Goal: Task Accomplishment & Management: Manage account settings

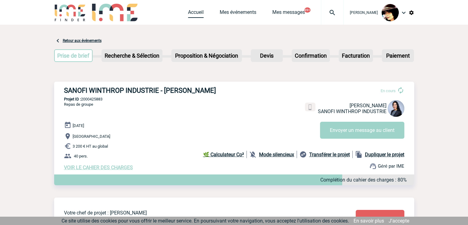
click at [192, 11] on link "Accueil" at bounding box center [196, 13] width 16 height 9
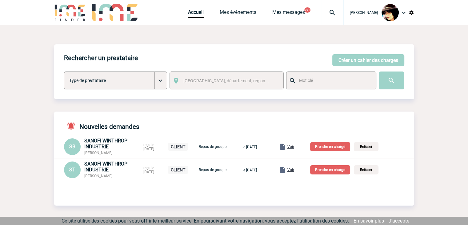
click at [294, 171] on span "Voir" at bounding box center [290, 169] width 7 height 4
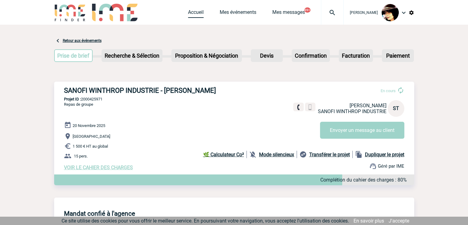
click at [188, 13] on link "Accueil" at bounding box center [196, 13] width 16 height 9
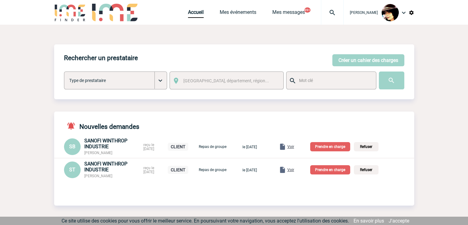
drag, startPoint x: 119, startPoint y: 175, endPoint x: 85, endPoint y: 177, distance: 34.8
click at [85, 177] on div "SANOFI WINTHROP INDUSTRIE Svetlana TOMAZIC" at bounding box center [111, 170] width 55 height 18
copy span "Svetlana TOMAZIC"
click at [329, 171] on p "Prendre en charge" at bounding box center [330, 169] width 40 height 9
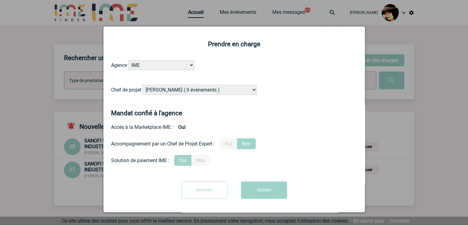
drag, startPoint x: 215, startPoint y: 92, endPoint x: 219, endPoint y: 92, distance: 3.4
click at [215, 92] on select "Alizée VERLAGUET ( 0 évènements ) Anne-Françoise BONHOMME ( 199 évènements ) An…" at bounding box center [199, 90] width 114 height 10
select select "132753"
click at [142, 85] on select "Alizée VERLAGUET ( 0 évènements ) Anne-Françoise BONHOMME ( 199 évènements ) An…" at bounding box center [199, 90] width 114 height 10
click at [230, 145] on label "Oui" at bounding box center [228, 143] width 17 height 11
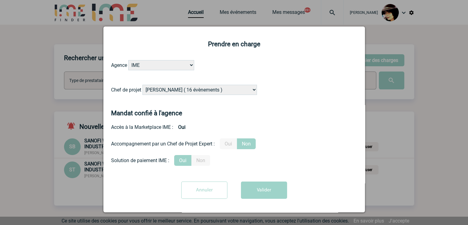
click at [0, 0] on input "Oui" at bounding box center [0, 0] width 0 height 0
click at [263, 196] on button "Valider" at bounding box center [264, 189] width 46 height 17
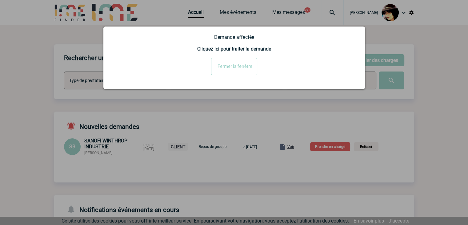
drag, startPoint x: 228, startPoint y: 68, endPoint x: 233, endPoint y: 67, distance: 5.5
click at [228, 68] on input "Fermer la fenêtre" at bounding box center [234, 66] width 46 height 17
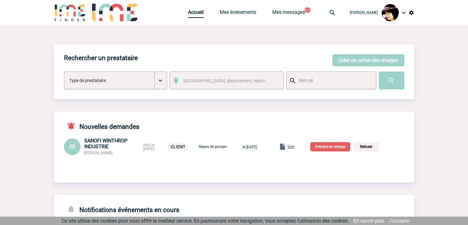
click at [294, 147] on span "Voir" at bounding box center [290, 146] width 7 height 4
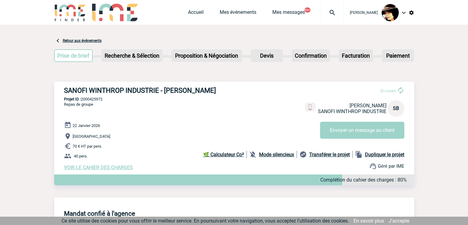
drag, startPoint x: 114, startPoint y: 168, endPoint x: 135, endPoint y: 175, distance: 22.2
click at [115, 168] on span "VOIR LE CAHIER DES CHARGES" at bounding box center [98, 167] width 69 height 6
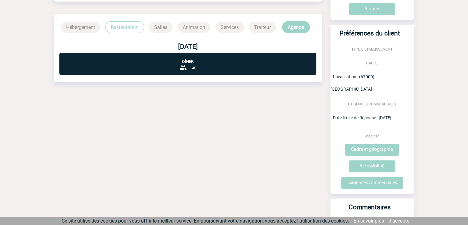
scroll to position [185, 0]
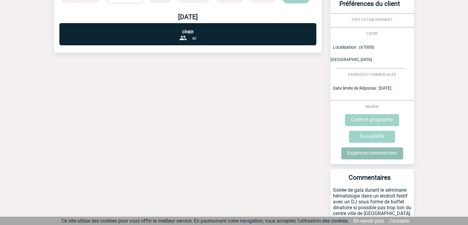
click at [361, 147] on input "Exigences commerciales" at bounding box center [372, 153] width 62 height 12
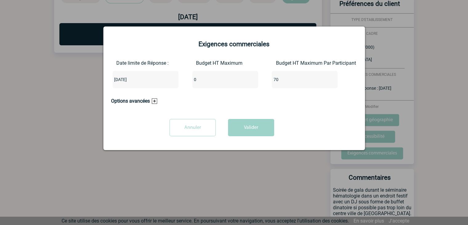
click at [200, 83] on input "0" at bounding box center [221, 79] width 58 height 8
type input "2800"
click at [249, 124] on button "Valider" at bounding box center [251, 127] width 46 height 17
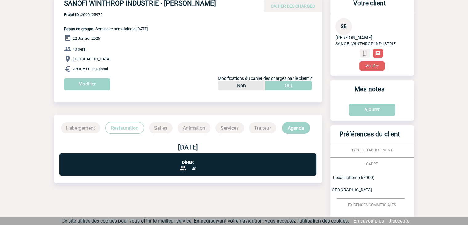
scroll to position [0, 0]
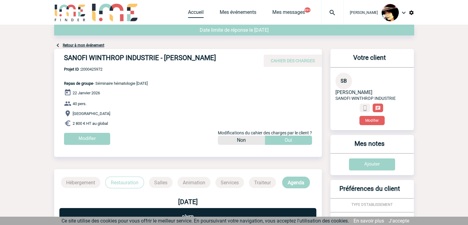
click at [190, 11] on link "Accueil" at bounding box center [196, 13] width 16 height 9
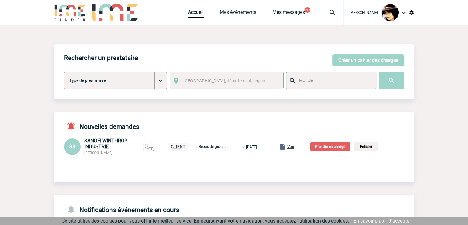
click at [334, 148] on p "Prendre en charge" at bounding box center [330, 146] width 40 height 9
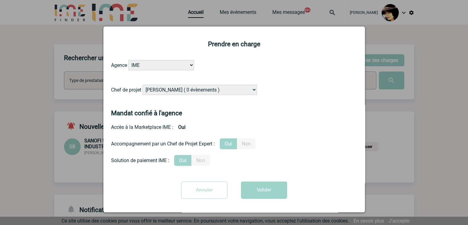
click at [185, 91] on select "Alizée VERLAGUET ( 0 évènements ) Anne-Françoise BONHOMME ( 199 évènements ) An…" at bounding box center [199, 90] width 114 height 10
select select "129741"
click at [185, 91] on select "Alizée VERLAGUET ( 0 évènements ) Anne-Françoise BONHOMME ( 199 évènements ) An…" at bounding box center [199, 90] width 114 height 10
click at [268, 197] on button "Valider" at bounding box center [264, 189] width 46 height 17
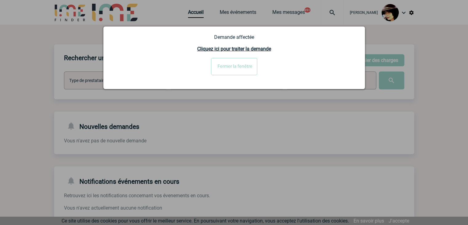
click at [218, 70] on input "Fermer la fenêtre" at bounding box center [234, 66] width 46 height 17
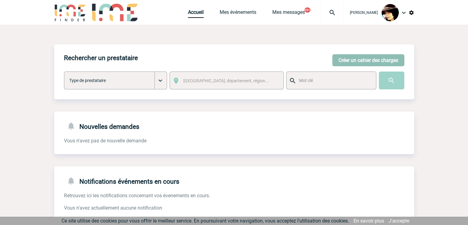
click at [353, 54] on button "Créer un cahier des charges" at bounding box center [368, 60] width 72 height 12
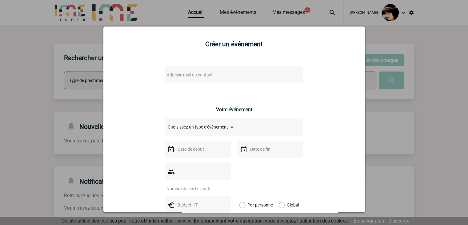
click at [231, 77] on span "Adresse mail du contact" at bounding box center [218, 74] width 108 height 9
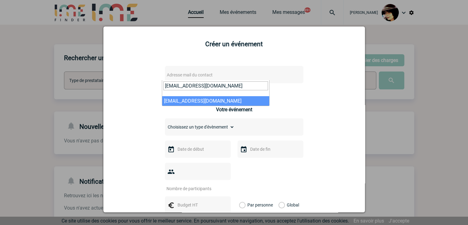
type input "maite.lamaison@arkema.com"
select select "128701"
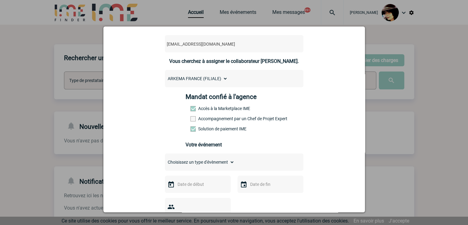
scroll to position [62, 0]
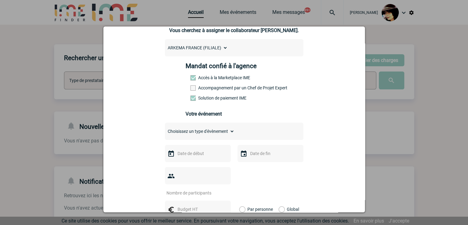
click at [198, 135] on select "Choisissez un type d'évènement Séminaire avec nuitée Séminaire sans nuitée Repa…" at bounding box center [200, 131] width 70 height 9
select select "5"
click at [165, 129] on select "Choisissez un type d'évènement Séminaire avec nuitée Séminaire sans nuitée Repa…" at bounding box center [200, 131] width 70 height 9
click at [192, 157] on input "text" at bounding box center [197, 153] width 42 height 8
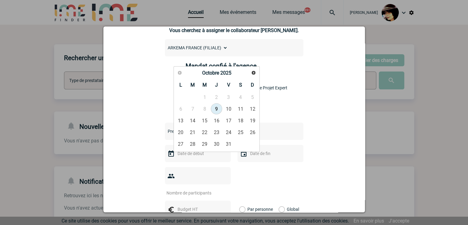
click at [214, 109] on link "9" at bounding box center [216, 108] width 11 height 11
type input "09-10-2025"
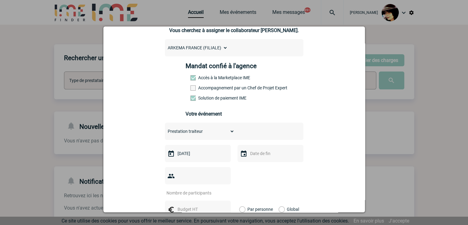
click at [196, 189] on input "number" at bounding box center [194, 193] width 58 height 8
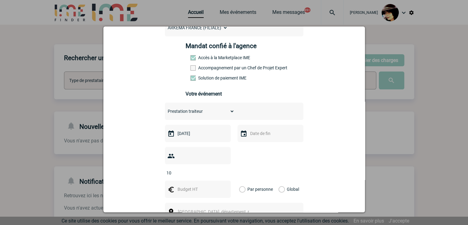
scroll to position [92, 0]
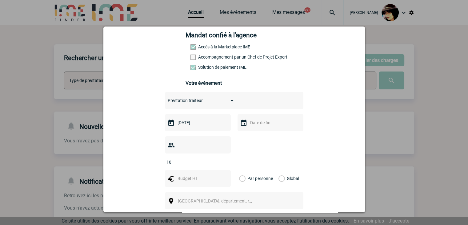
type input "10"
click at [187, 174] on input "text" at bounding box center [197, 178] width 42 height 8
type input "96"
drag, startPoint x: 280, startPoint y: 170, endPoint x: 283, endPoint y: 169, distance: 3.2
click at [280, 170] on label "Global" at bounding box center [280, 178] width 4 height 17
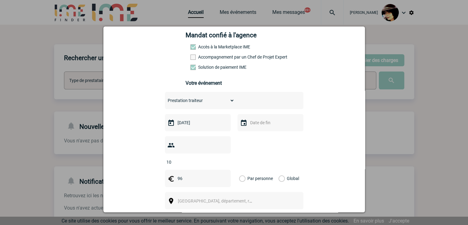
click at [0, 0] on input "Global" at bounding box center [0, 0] width 0 height 0
click at [199, 198] on span "[GEOGRAPHIC_DATA], département, région..." at bounding box center [221, 200] width 86 height 5
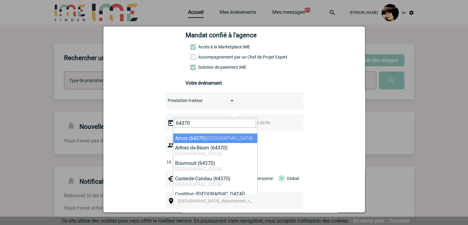
type input "64370"
select select "25616"
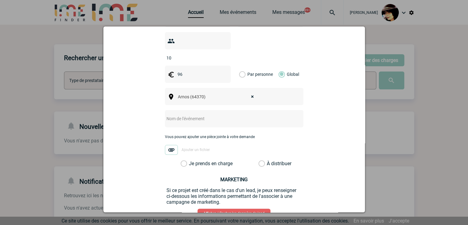
scroll to position [215, 0]
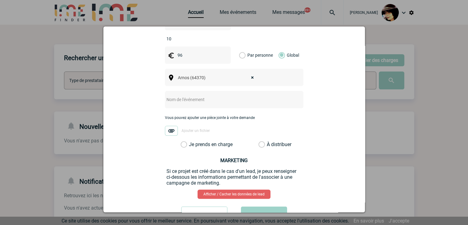
click at [187, 95] on input "text" at bounding box center [226, 99] width 122 height 8
click at [212, 95] on input "CENTRALISATION -" at bounding box center [226, 99] width 122 height 8
paste input "A NOSTE"
type input "CENTRALISATION - A NOSTE"
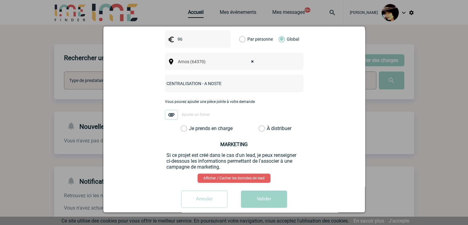
click at [261, 125] on label "À distribuer" at bounding box center [261, 128] width 6 height 6
click at [0, 0] on input "À distribuer" at bounding box center [0, 0] width 0 height 0
click at [262, 191] on button "Valider" at bounding box center [264, 198] width 46 height 17
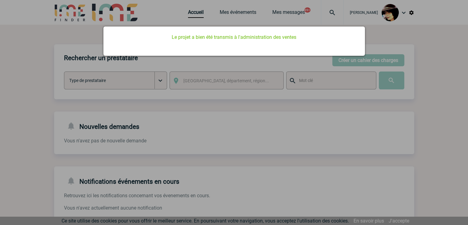
scroll to position [0, 0]
click at [269, 108] on div at bounding box center [234, 112] width 468 height 225
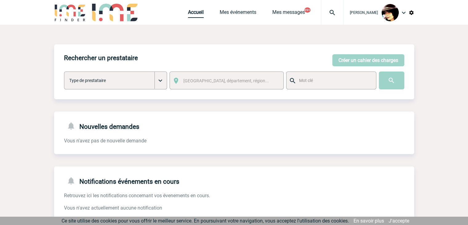
click at [188, 14] on link "Accueil" at bounding box center [196, 13] width 16 height 9
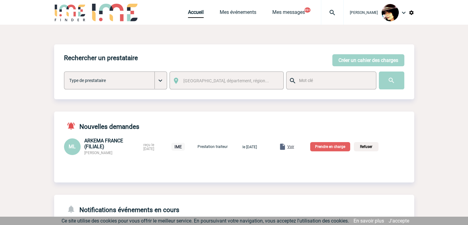
click at [294, 147] on div "Voir" at bounding box center [286, 146] width 15 height 7
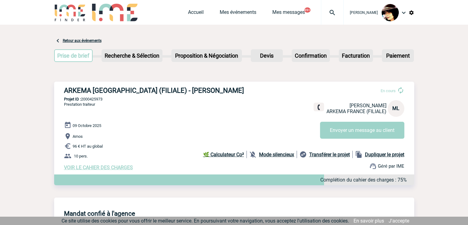
click at [60, 82] on div "ARKEMA [GEOGRAPHIC_DATA] (FILIALE) - [PERSON_NAME] En cours [PERSON_NAME] ARKEM…" at bounding box center [234, 129] width 360 height 94
click at [188, 11] on link "Accueil" at bounding box center [196, 13] width 16 height 9
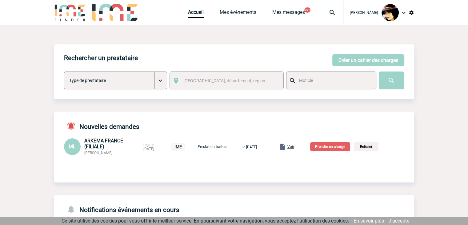
click at [333, 144] on p "Prendre en charge" at bounding box center [330, 146] width 40 height 9
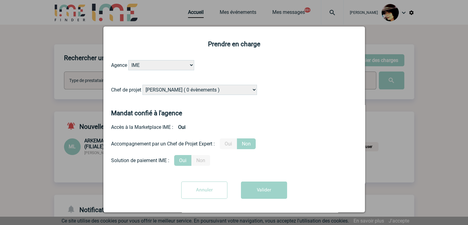
drag, startPoint x: 177, startPoint y: 89, endPoint x: 180, endPoint y: 89, distance: 3.1
click at [177, 89] on select "[PERSON_NAME] ( 0 évènements ) [PERSON_NAME] ( 199 évènements ) [PERSON_NAME] (…" at bounding box center [199, 90] width 114 height 10
select select "122719"
click at [185, 87] on select "[PERSON_NAME] ( 0 évènements ) [PERSON_NAME] ( 199 évènements ) [PERSON_NAME] (…" at bounding box center [199, 90] width 114 height 10
click at [260, 201] on div "Annuler Valider" at bounding box center [234, 192] width 246 height 22
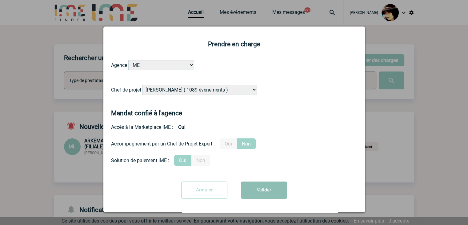
click at [259, 196] on button "Valider" at bounding box center [264, 189] width 46 height 17
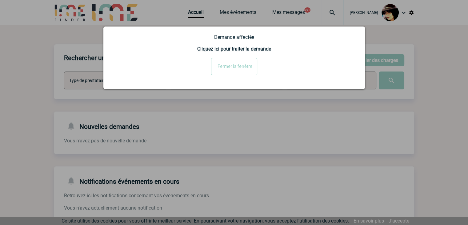
click at [230, 61] on input "Fermer la fenêtre" at bounding box center [234, 66] width 46 height 17
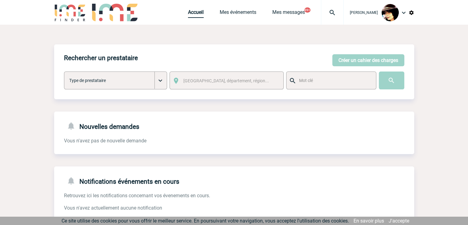
click at [191, 13] on link "Accueil" at bounding box center [196, 13] width 16 height 9
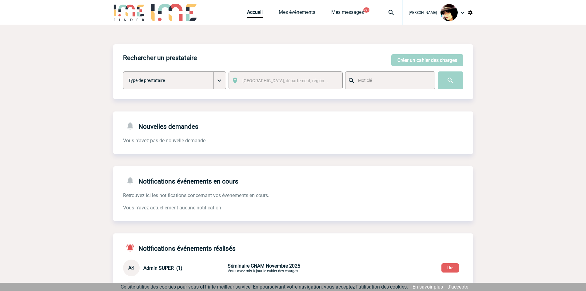
click at [127, 137] on div "Nouvelles demandes Vous n'avez pas de nouvelle demande" at bounding box center [293, 127] width 360 height 33
drag, startPoint x: 113, startPoint y: 114, endPoint x: 459, endPoint y: 151, distance: 348.0
click at [459, 151] on div "Nouvelles demandes Vous n'avez pas de nouvelle demande" at bounding box center [293, 132] width 360 height 42
click at [308, 146] on div "Nouvelles demandes Vous n'avez pas de nouvelle demande" at bounding box center [293, 132] width 360 height 42
drag, startPoint x: 146, startPoint y: 135, endPoint x: 114, endPoint y: 125, distance: 33.1
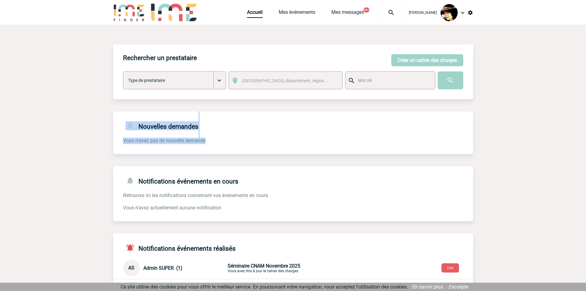
click at [146, 135] on div "Nouvelles demandes Vous n'avez pas de nouvelle demande" at bounding box center [293, 127] width 360 height 33
click at [115, 126] on div "Nouvelles demandes Vous n'avez pas de nouvelle demande" at bounding box center [293, 127] width 360 height 33
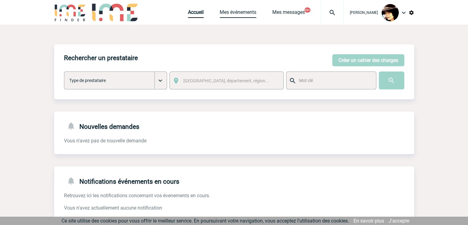
click at [237, 14] on link "Mes événements" at bounding box center [238, 13] width 37 height 9
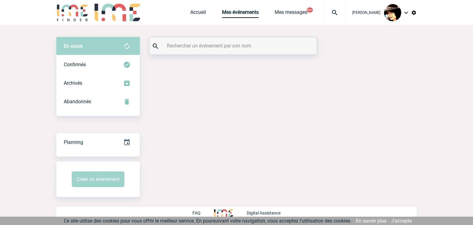
click at [193, 49] on input "text" at bounding box center [233, 45] width 137 height 9
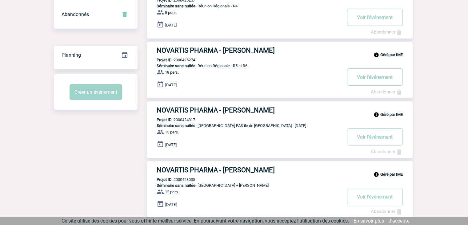
scroll to position [56, 0]
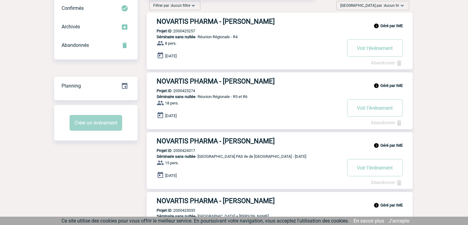
type input "valluet"
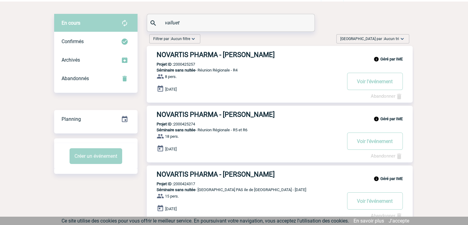
scroll to position [0, 0]
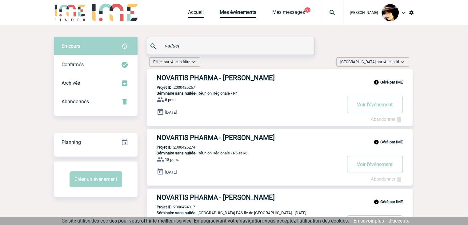
click at [190, 14] on link "Accueil" at bounding box center [196, 13] width 16 height 9
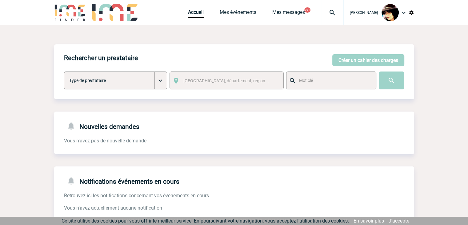
click at [327, 11] on img at bounding box center [332, 12] width 22 height 7
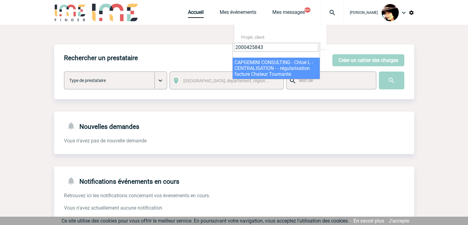
type input "2000425843"
select select "25344"
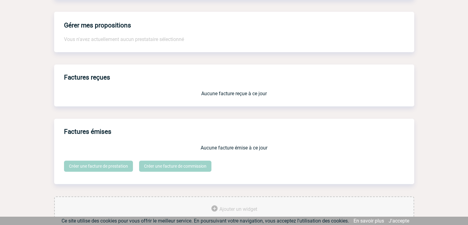
scroll to position [509, 0]
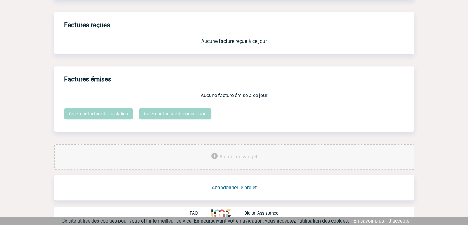
click at [236, 185] on link "Abandonner le projet" at bounding box center [234, 187] width 45 height 6
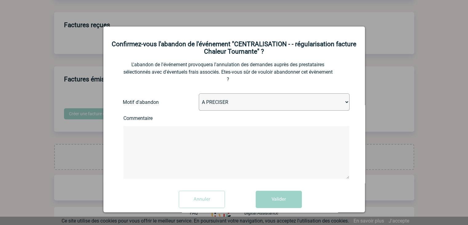
click at [217, 100] on select "A PRECISER Projet annulé Projet reporté Evénement organisé en interne A fait ap…" at bounding box center [274, 101] width 151 height 17
select select "ABANDON_PROJET_15"
click at [199, 94] on select "A PRECISER Projet annulé Projet reporté Evénement organisé en interne A fait ap…" at bounding box center [274, 101] width 151 height 17
click at [266, 200] on button "Valider" at bounding box center [279, 198] width 46 height 17
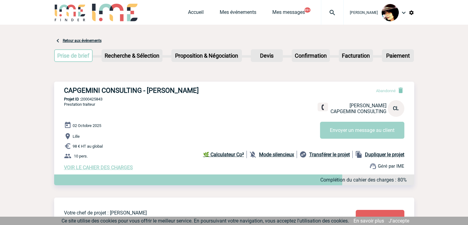
click at [325, 14] on img at bounding box center [332, 12] width 22 height 7
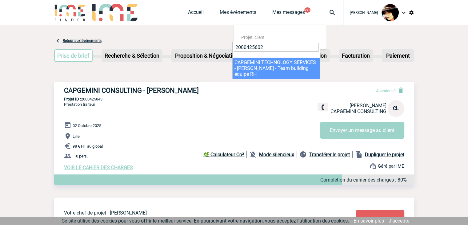
type input "2000425602"
select select "25103"
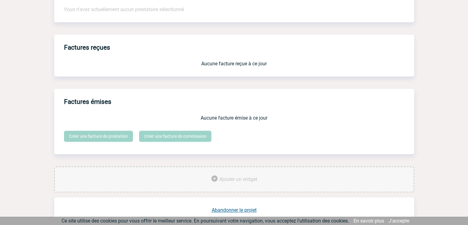
scroll to position [509, 0]
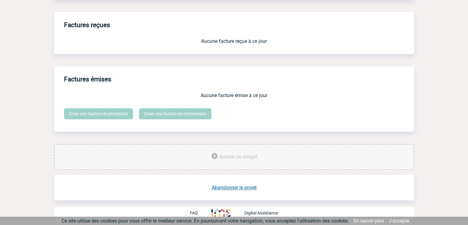
click at [235, 185] on link "Abandonner le projet" at bounding box center [234, 187] width 45 height 6
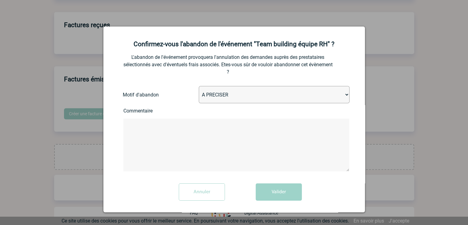
click at [253, 100] on select "A PRECISER Projet annulé Projet reporté Evénement organisé en interne A fait ap…" at bounding box center [274, 94] width 151 height 17
select select "ABANDON_PROJET_02"
click at [199, 86] on select "A PRECISER Projet annulé Projet reporté Evénement organisé en interne A fait ap…" at bounding box center [274, 94] width 151 height 17
click at [268, 191] on button "Valider" at bounding box center [279, 191] width 46 height 17
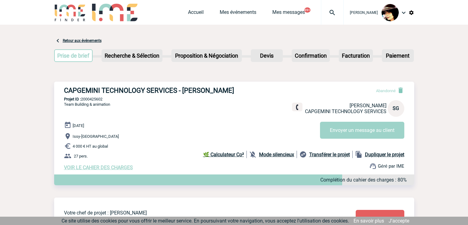
scroll to position [294, 0]
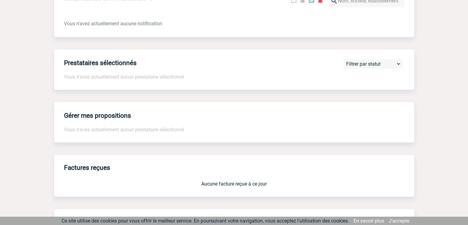
click at [151, 124] on div "Gérer mes propositions Vous n'avez actuellement aucun prestataire sélectionné" at bounding box center [234, 122] width 360 height 40
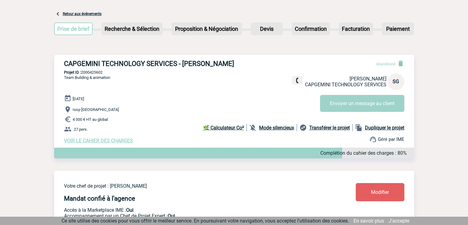
scroll to position [0, 0]
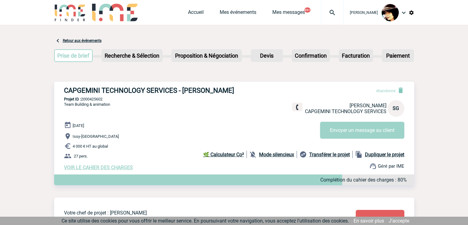
click at [330, 11] on img at bounding box center [332, 12] width 22 height 7
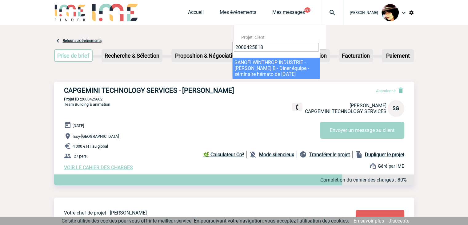
type input "2000425818"
select select "25319"
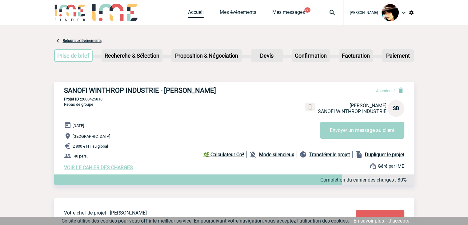
click at [189, 15] on link "Accueil" at bounding box center [196, 13] width 16 height 9
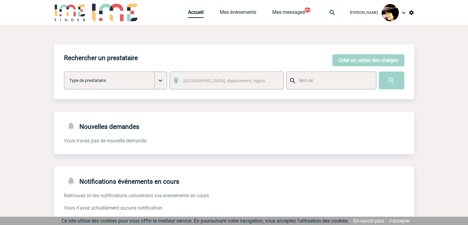
click at [327, 13] on img at bounding box center [332, 12] width 22 height 7
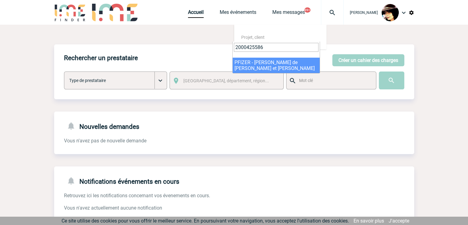
type input "2000425586"
select select "25087"
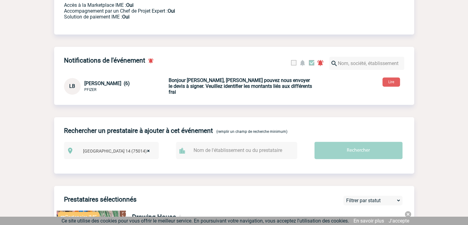
scroll to position [246, 0]
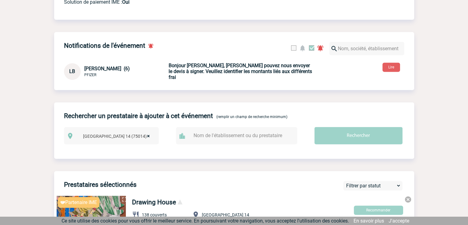
click at [216, 70] on b "Bonjour [PERSON_NAME], [PERSON_NAME] pouvez nous envoyer le devis à signer. Veu…" at bounding box center [240, 71] width 143 height 18
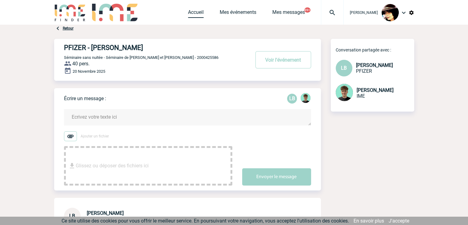
click at [188, 13] on link "Accueil" at bounding box center [196, 13] width 16 height 9
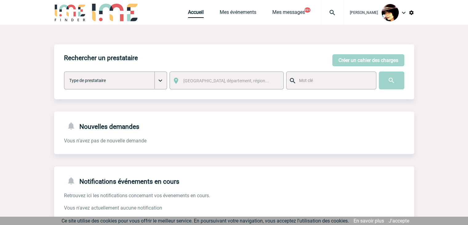
click at [411, 14] on img at bounding box center [412, 13] width 6 height 6
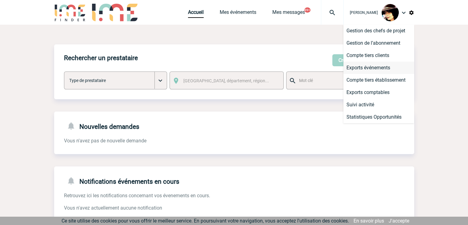
click at [369, 65] on li "Exports événements" at bounding box center [378, 68] width 71 height 12
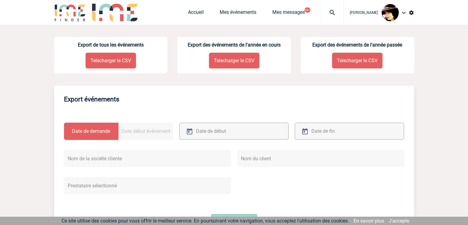
click at [110, 60] on p "Telecharger le CSV" at bounding box center [111, 61] width 50 height 16
click at [190, 14] on link "Accueil" at bounding box center [196, 13] width 16 height 9
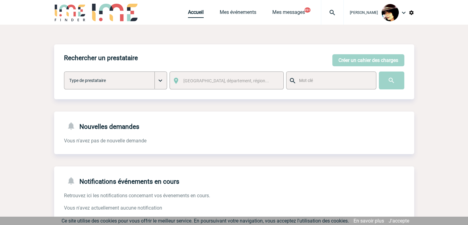
drag, startPoint x: 190, startPoint y: 13, endPoint x: 187, endPoint y: 2, distance: 11.2
click at [190, 13] on link "Accueil" at bounding box center [196, 13] width 16 height 9
